Goal: Task Accomplishment & Management: Manage account settings

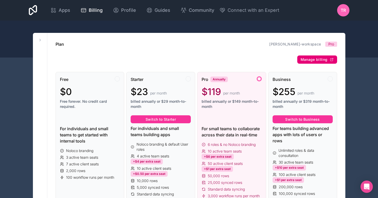
click at [315, 59] on span "Manage billing" at bounding box center [314, 59] width 27 height 5
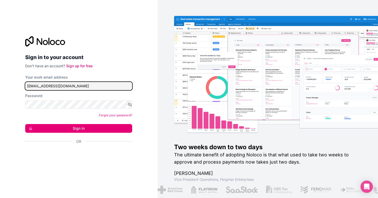
type input "[EMAIL_ADDRESS][DOMAIN_NAME]"
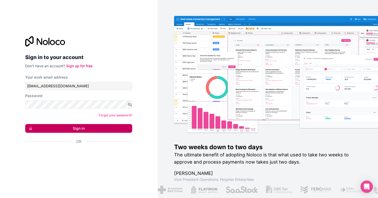
click at [82, 129] on button "Sign in" at bounding box center [78, 128] width 107 height 9
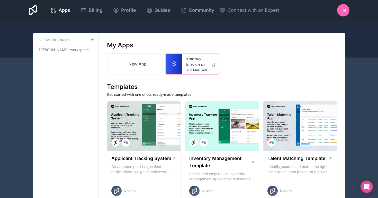
click at [176, 60] on link "S" at bounding box center [174, 64] width 16 height 21
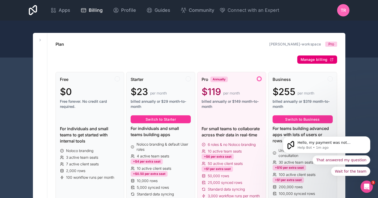
click at [312, 61] on span "Manage billing" at bounding box center [314, 59] width 27 height 5
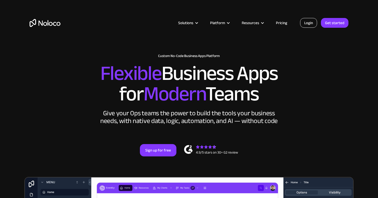
drag, startPoint x: 0, startPoint y: 0, endPoint x: 310, endPoint y: 24, distance: 311.0
click at [310, 24] on link "Login" at bounding box center [308, 23] width 17 height 10
